Goal: Information Seeking & Learning: Learn about a topic

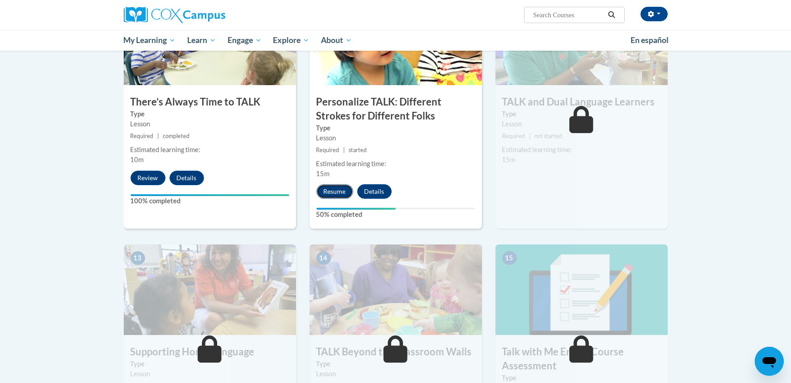
click at [334, 186] on button "Resume" at bounding box center [334, 191] width 37 height 15
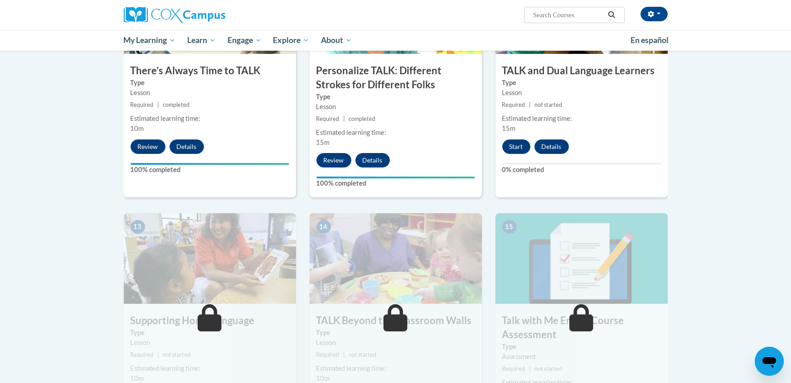
scroll to position [1015, 0]
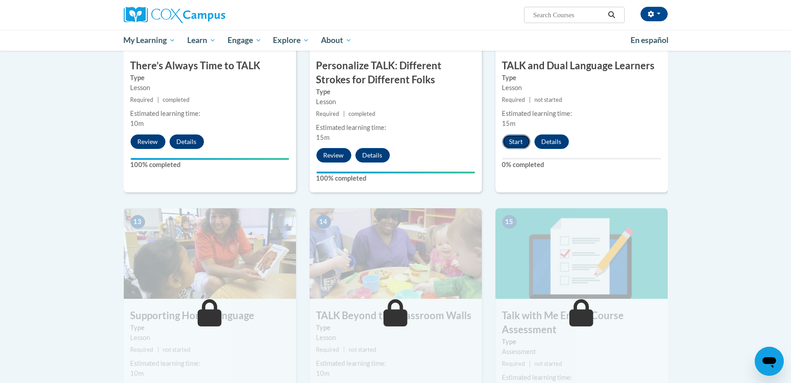
click at [516, 144] on button "Start" at bounding box center [516, 142] width 28 height 15
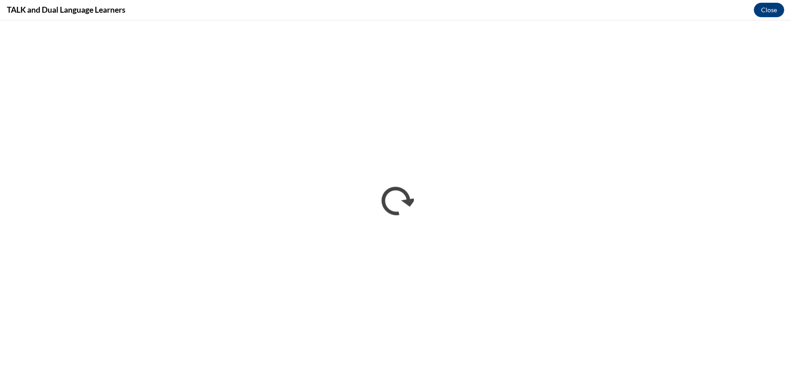
scroll to position [0, 0]
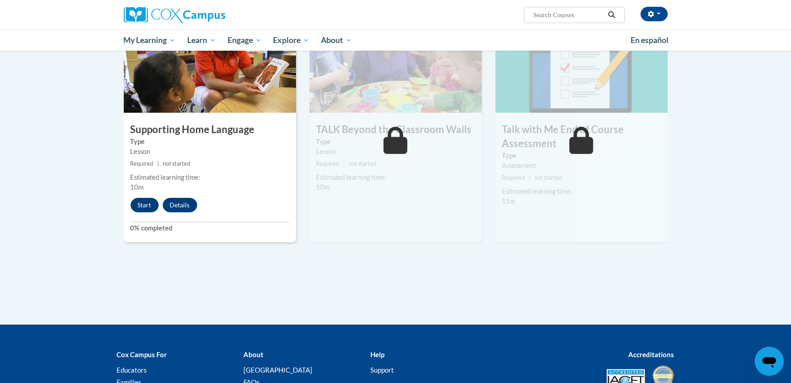
scroll to position [1214, 0]
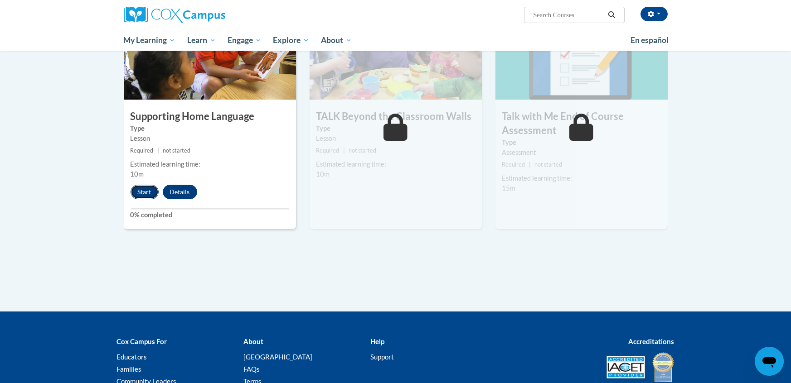
click at [144, 193] on button "Start" at bounding box center [145, 192] width 28 height 15
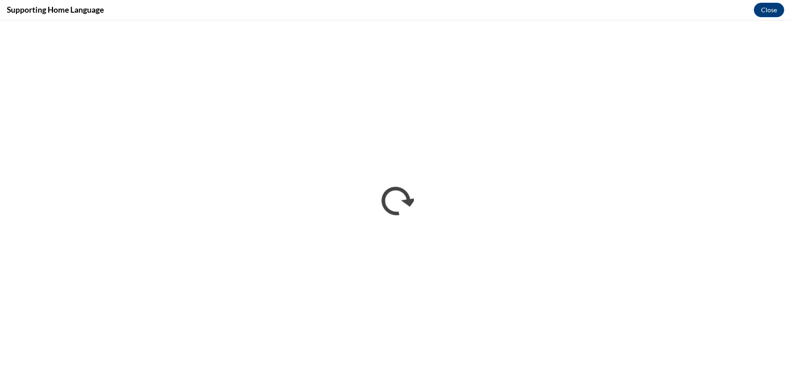
scroll to position [0, 0]
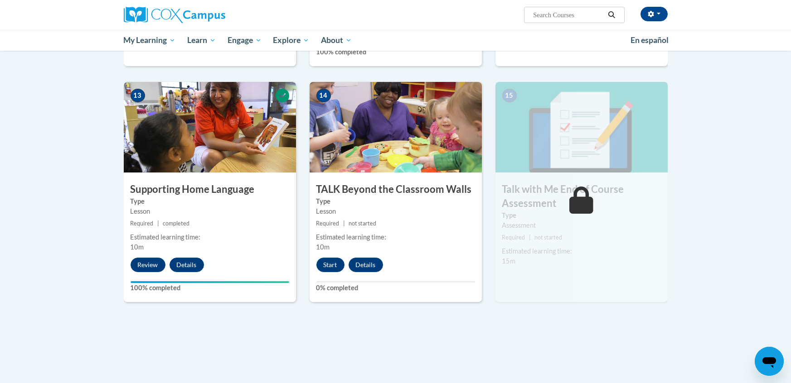
scroll to position [1142, 0]
click at [331, 264] on button "Start" at bounding box center [330, 264] width 28 height 15
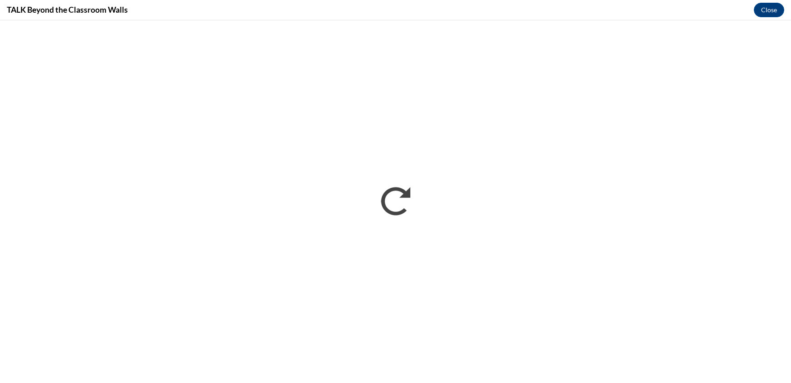
scroll to position [0, 0]
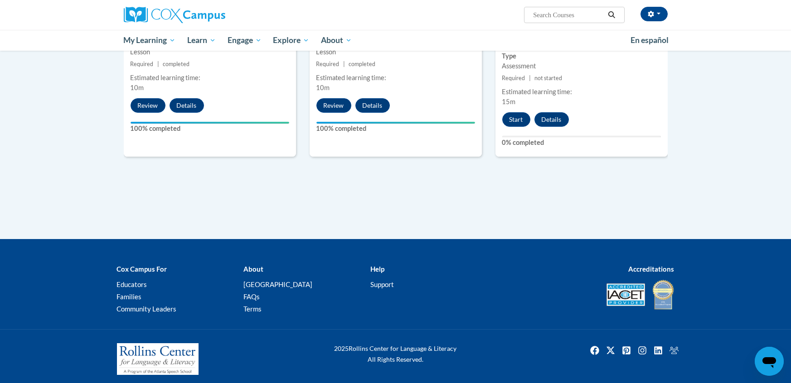
scroll to position [1306, 0]
